Goal: Task Accomplishment & Management: Use online tool/utility

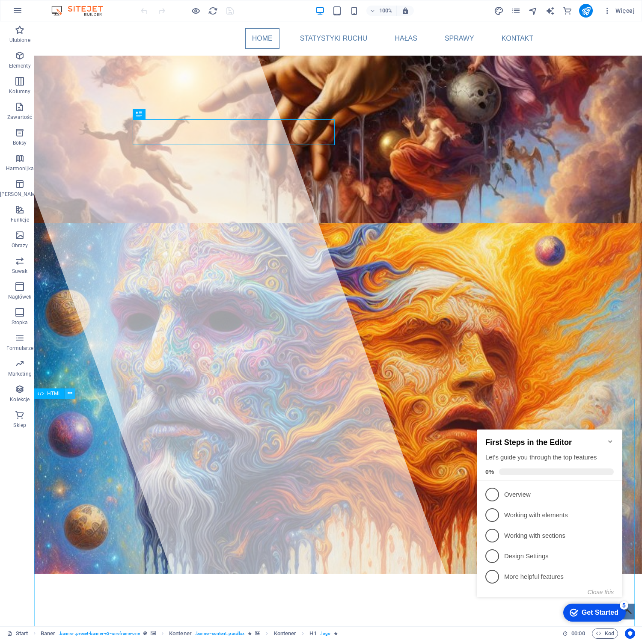
click at [68, 393] on icon at bounding box center [70, 393] width 5 height 9
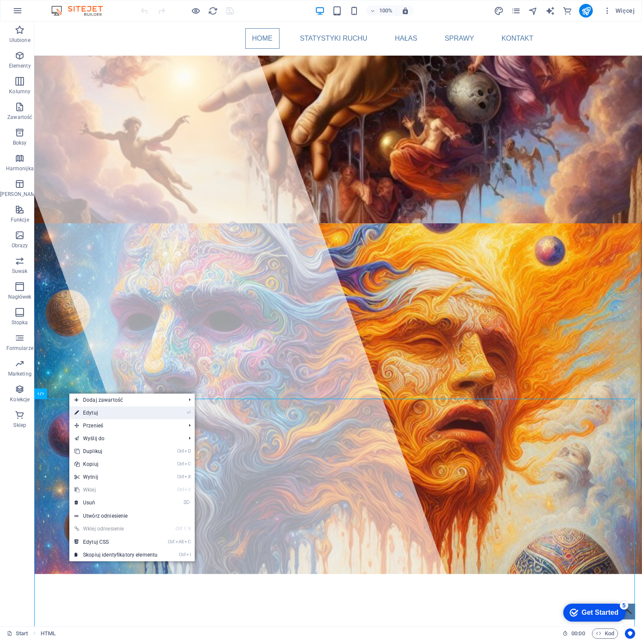
click at [87, 411] on link "⏎ Edytuj" at bounding box center [115, 412] width 93 height 13
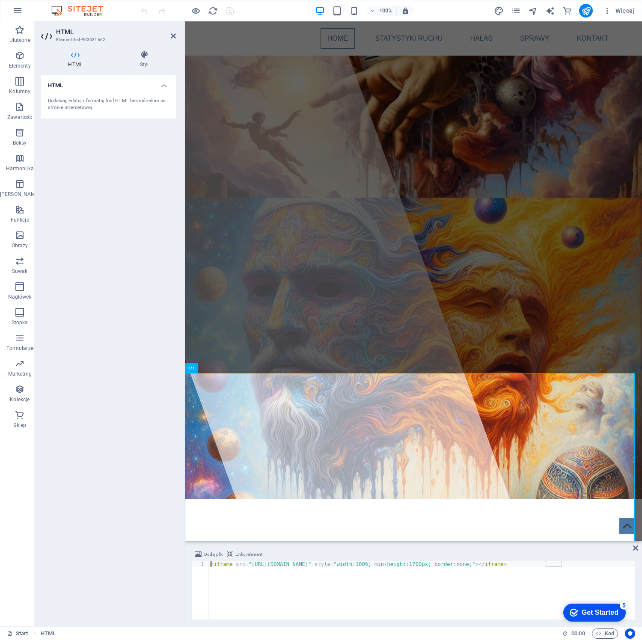
drag, startPoint x: 369, startPoint y: 565, endPoint x: 373, endPoint y: 568, distance: 4.6
click at [369, 565] on div "< iframe src = "[URL][DOMAIN_NAME]" style = "width:100%; min-height:1700px; bor…" at bounding box center [422, 596] width 426 height 70
type textarea "<iframe src="[URL][DOMAIN_NAME]" style="width:100%; min-height:1700px; border:n…"
click at [173, 38] on icon at bounding box center [173, 36] width 5 height 7
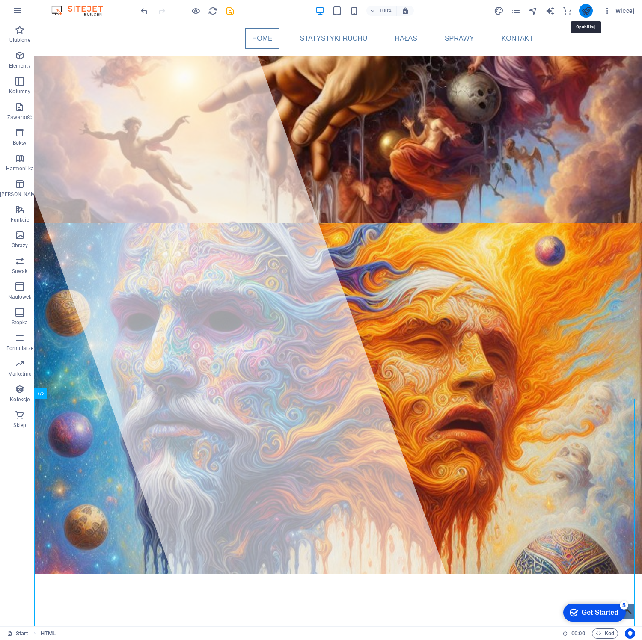
click at [586, 12] on icon "publish" at bounding box center [586, 11] width 10 height 10
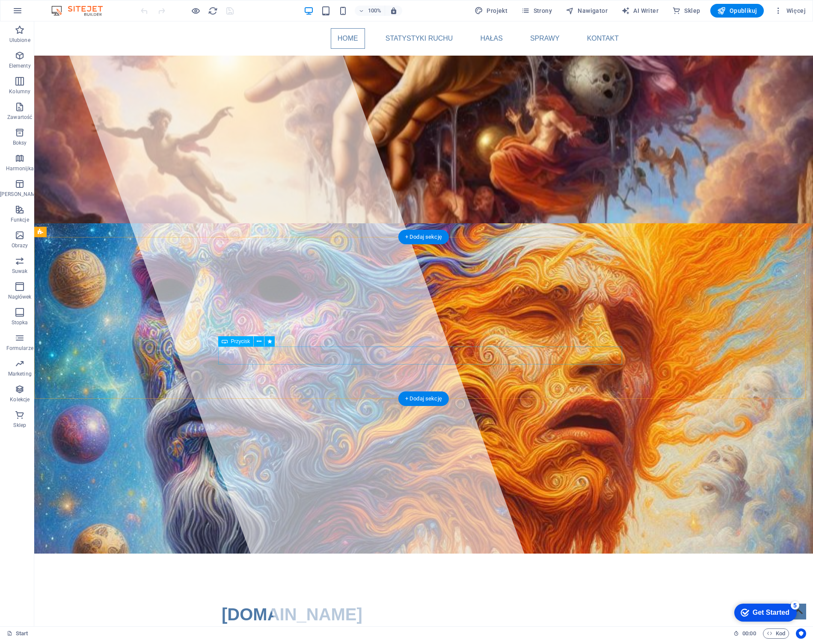
click at [259, 341] on icon at bounding box center [259, 341] width 5 height 9
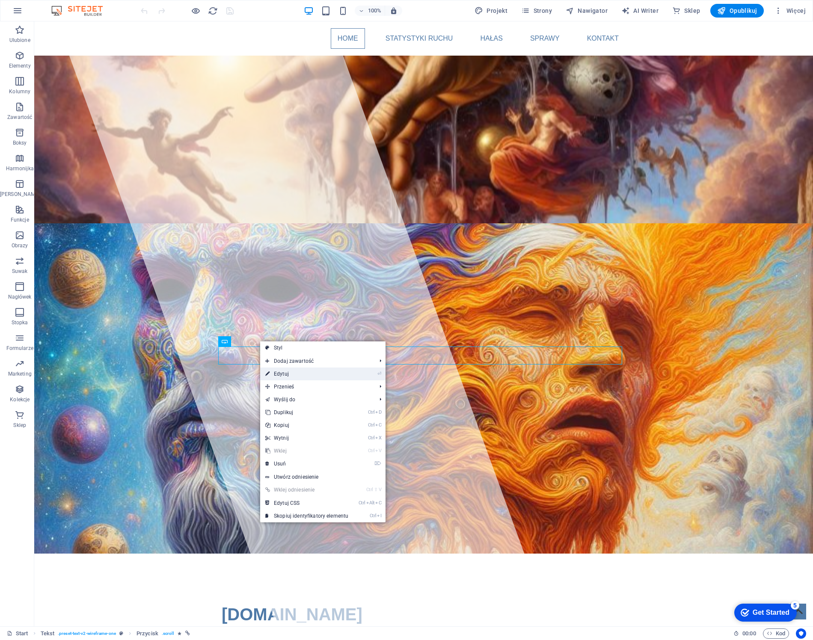
click at [292, 373] on link "⏎ Edytuj" at bounding box center [306, 373] width 93 height 13
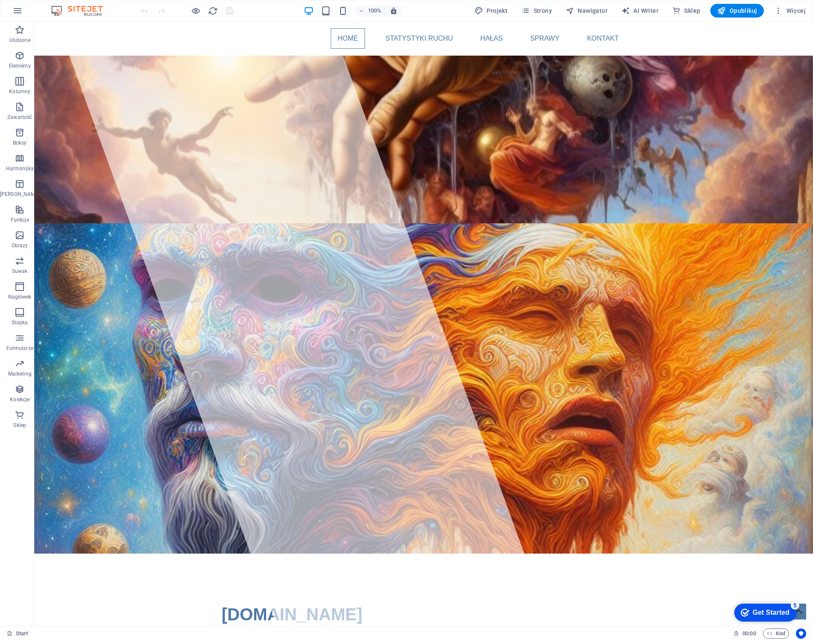
click at [18, 469] on div "Ulubione Elementy Kolumny Zawartość Boksy Harmonijka Tabele Funkcje Obrazy Suwa…" at bounding box center [17, 323] width 34 height 605
click at [19, 395] on span "Kolekcje" at bounding box center [19, 394] width 39 height 21
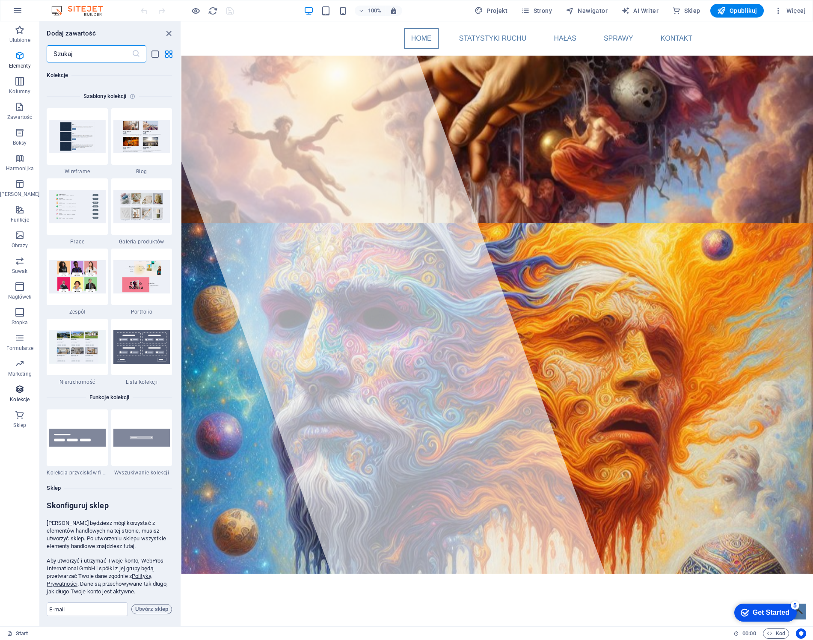
scroll to position [7831, 0]
click at [18, 11] on icon "button" at bounding box center [17, 11] width 10 height 10
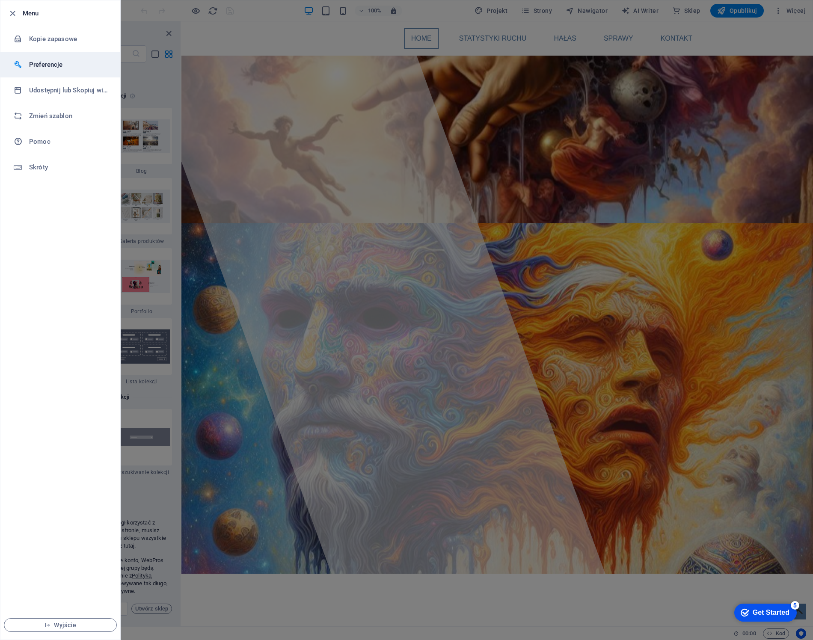
click at [57, 62] on h6 "Preferencje" at bounding box center [68, 64] width 79 height 10
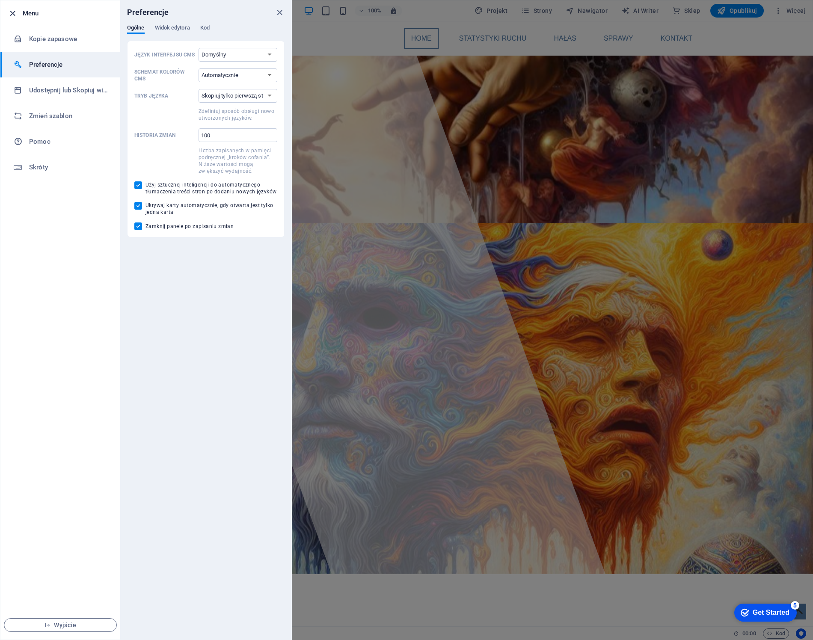
click at [13, 15] on icon "button" at bounding box center [13, 14] width 10 height 10
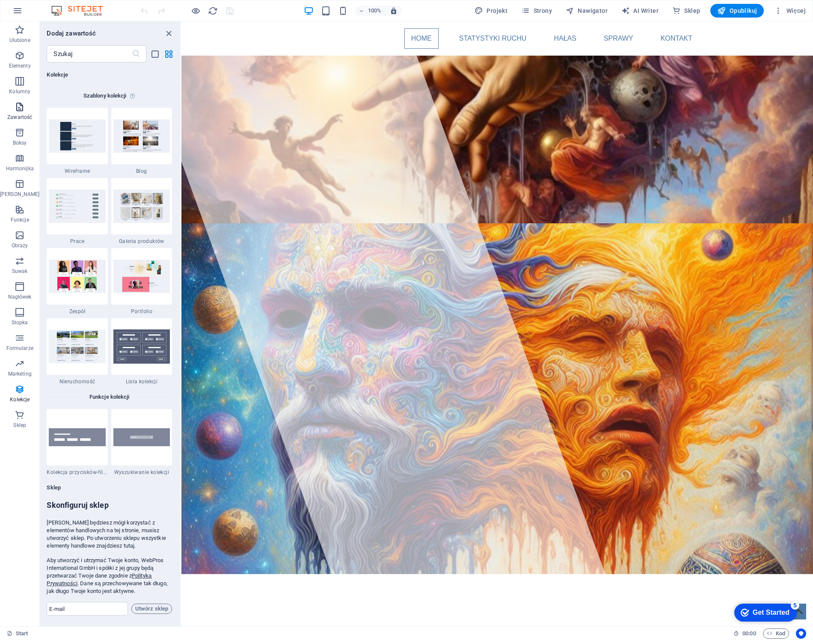
click at [16, 107] on icon "button" at bounding box center [20, 107] width 10 height 10
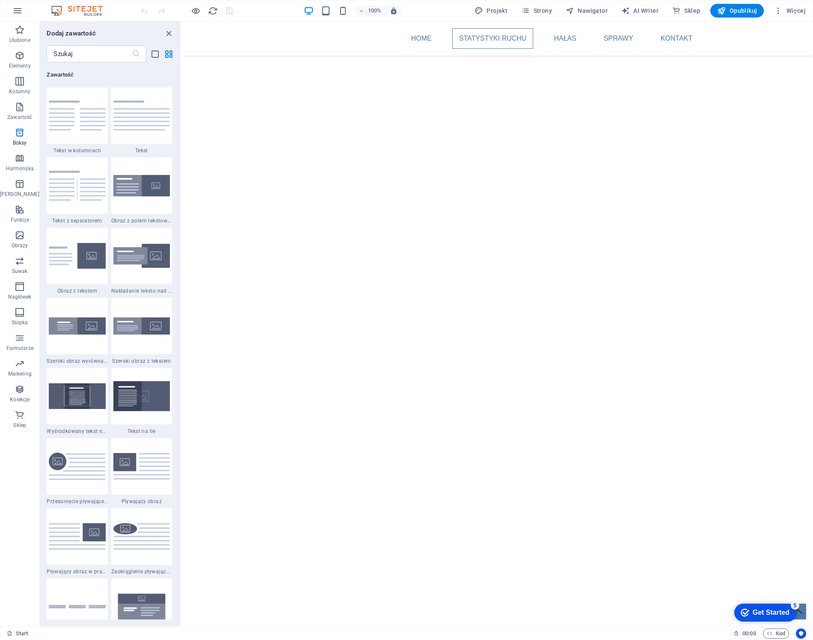
scroll to position [901, 0]
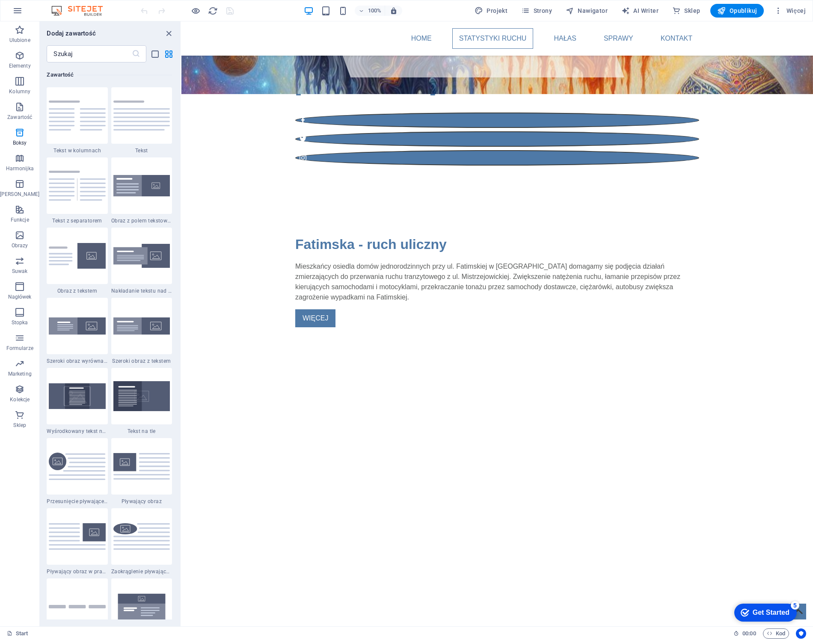
scroll to position [0, 0]
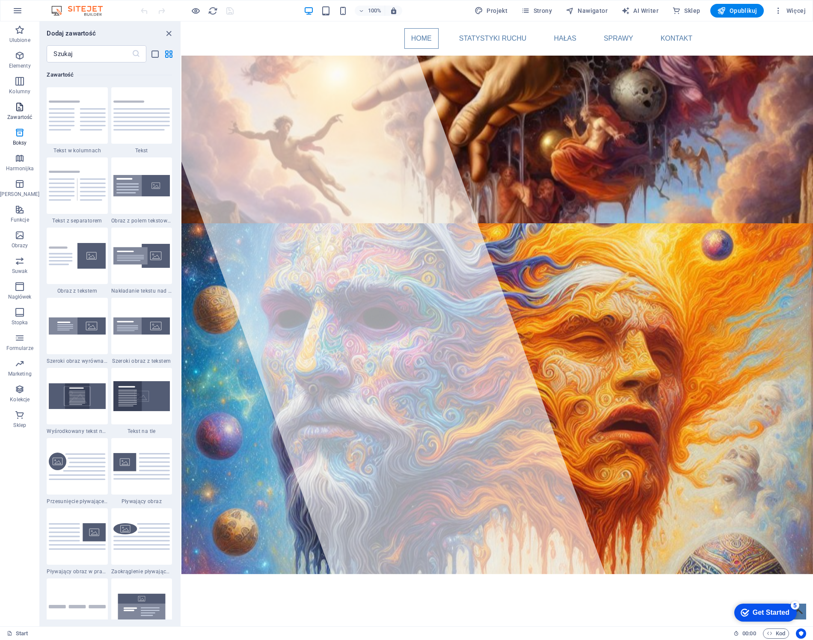
click at [15, 110] on icon "button" at bounding box center [20, 107] width 10 height 10
click at [21, 53] on icon "button" at bounding box center [20, 55] width 10 height 10
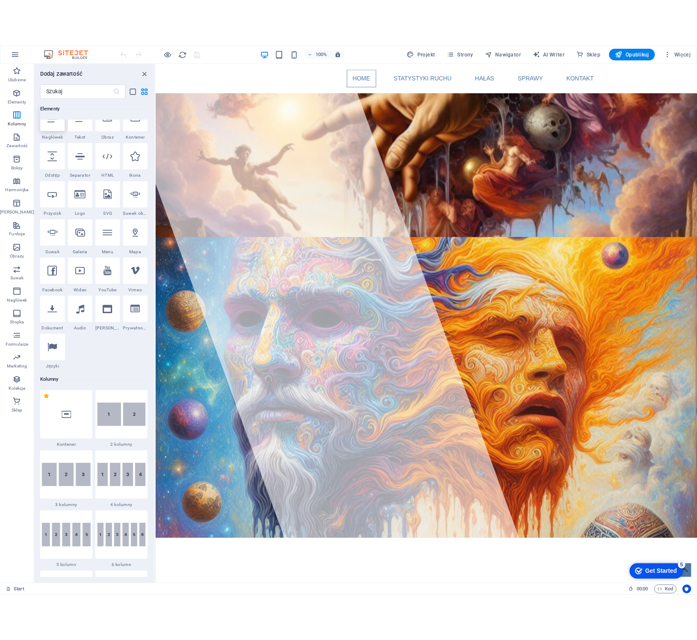
scroll to position [91, 0]
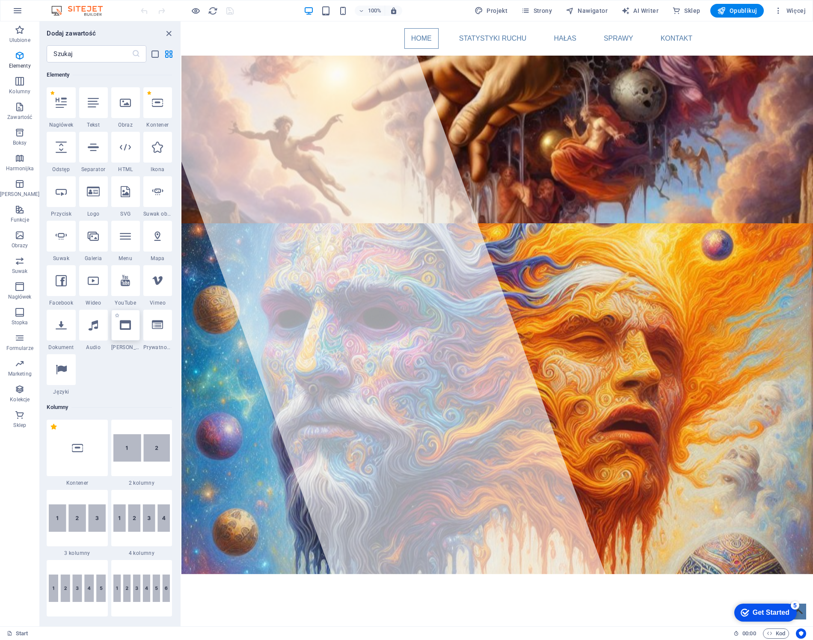
click at [125, 331] on div at bounding box center [125, 325] width 29 height 31
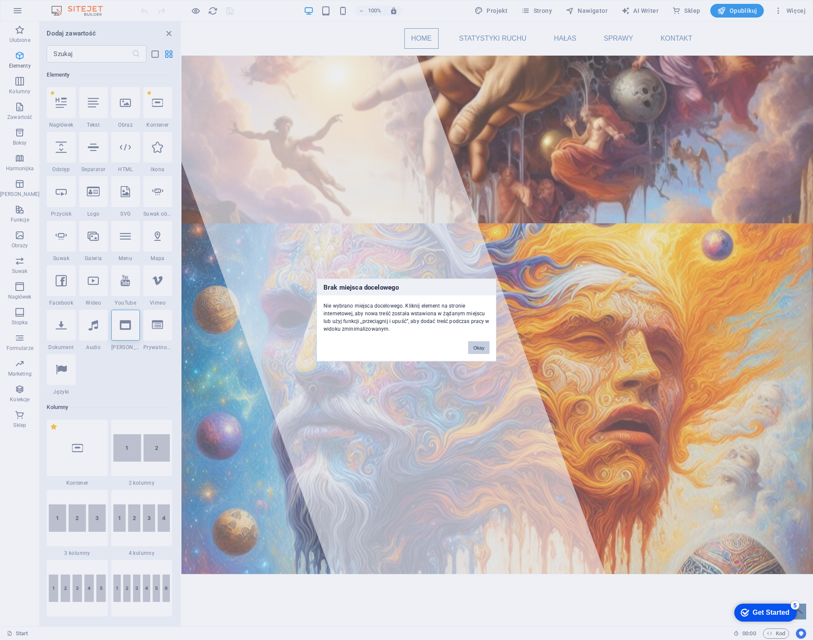
click at [484, 348] on button "Okay" at bounding box center [478, 347] width 21 height 13
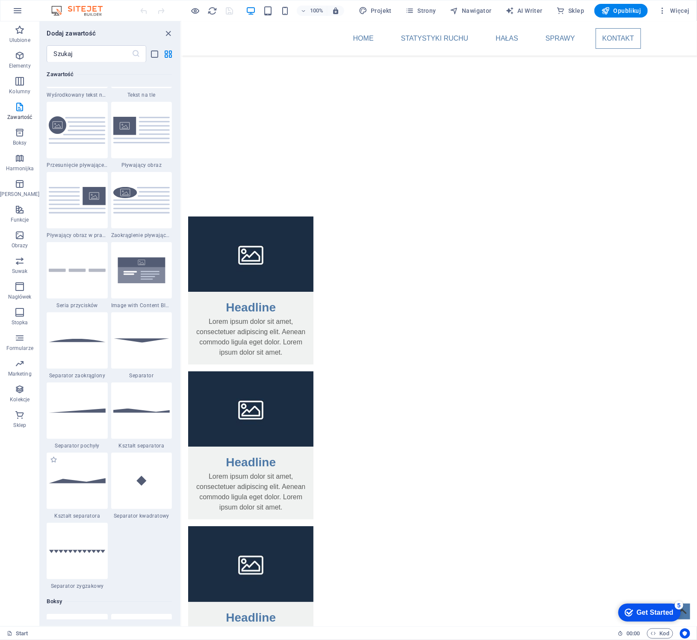
scroll to position [1845, 0]
